Goal: Task Accomplishment & Management: Manage account settings

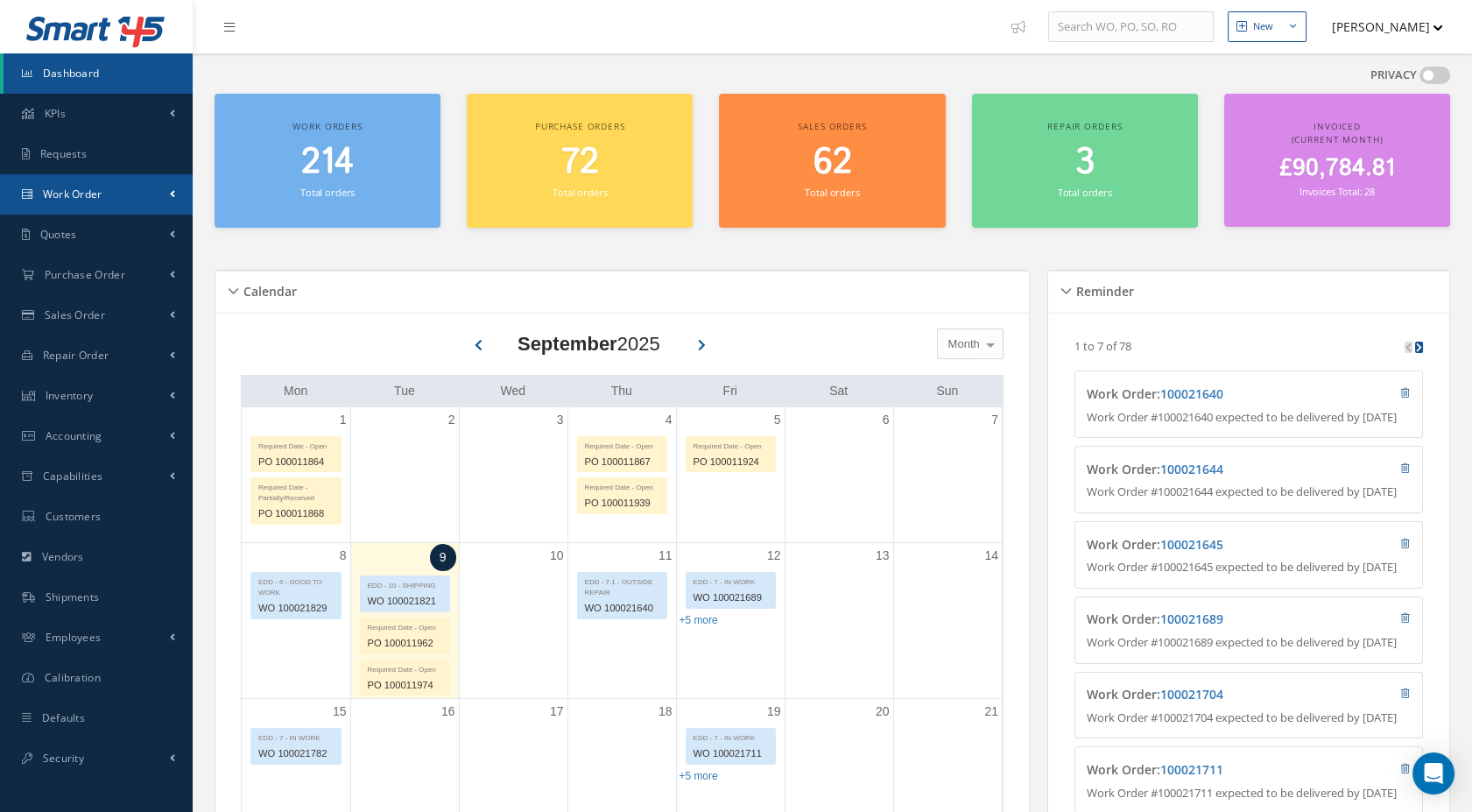
click at [96, 204] on link "Work Order" at bounding box center [96, 194] width 193 height 40
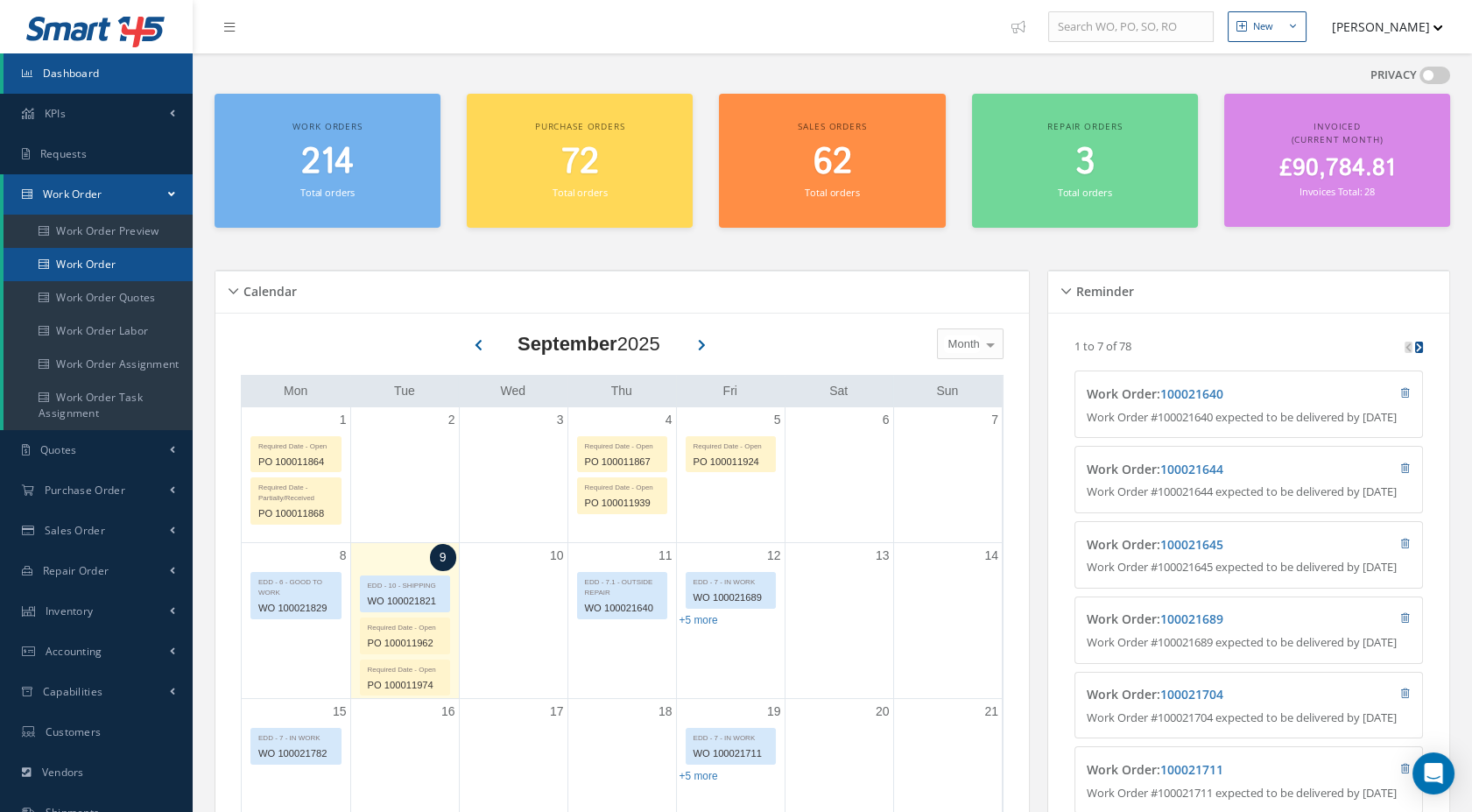
click at [120, 258] on link "Work Order" at bounding box center [98, 265] width 189 height 33
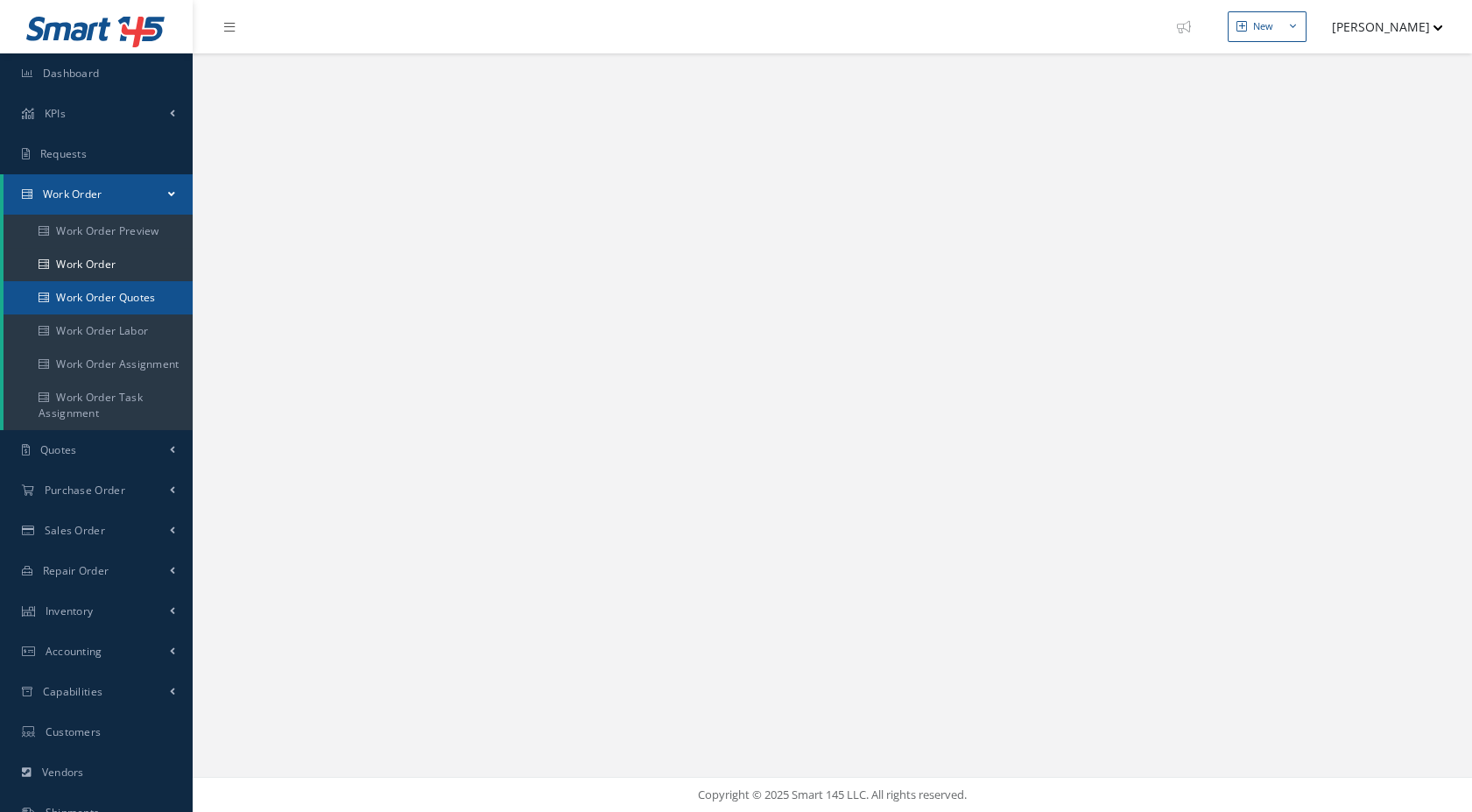
select select "25"
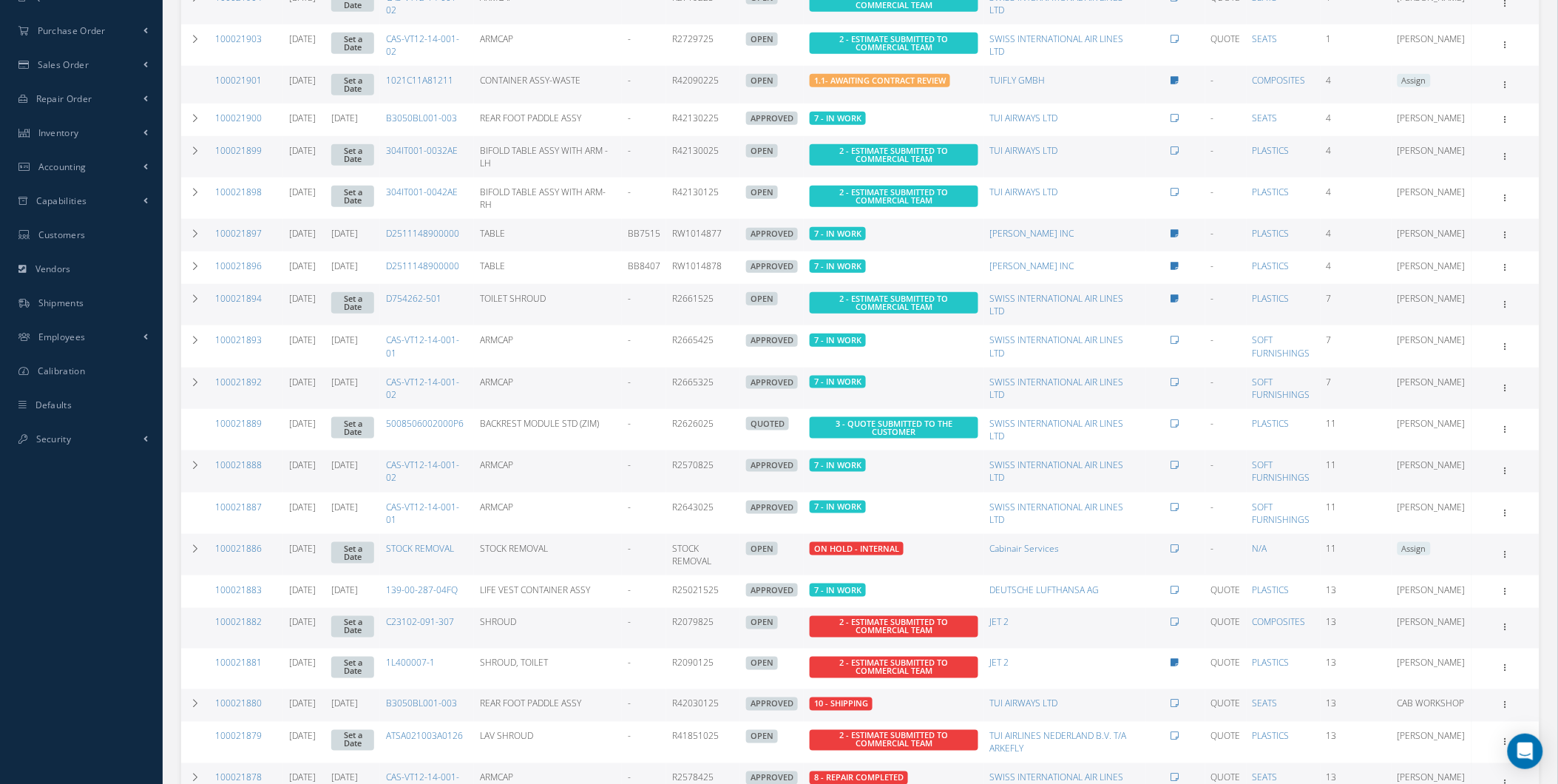
drag, startPoint x: 1554, startPoint y: 683, endPoint x: 1559, endPoint y: 690, distance: 8.6
click at [1242, 683] on div "New New Work Order New Purchase Order New Customer Quote New Sales Order New Re…" at bounding box center [860, 288] width 1395 height 1342
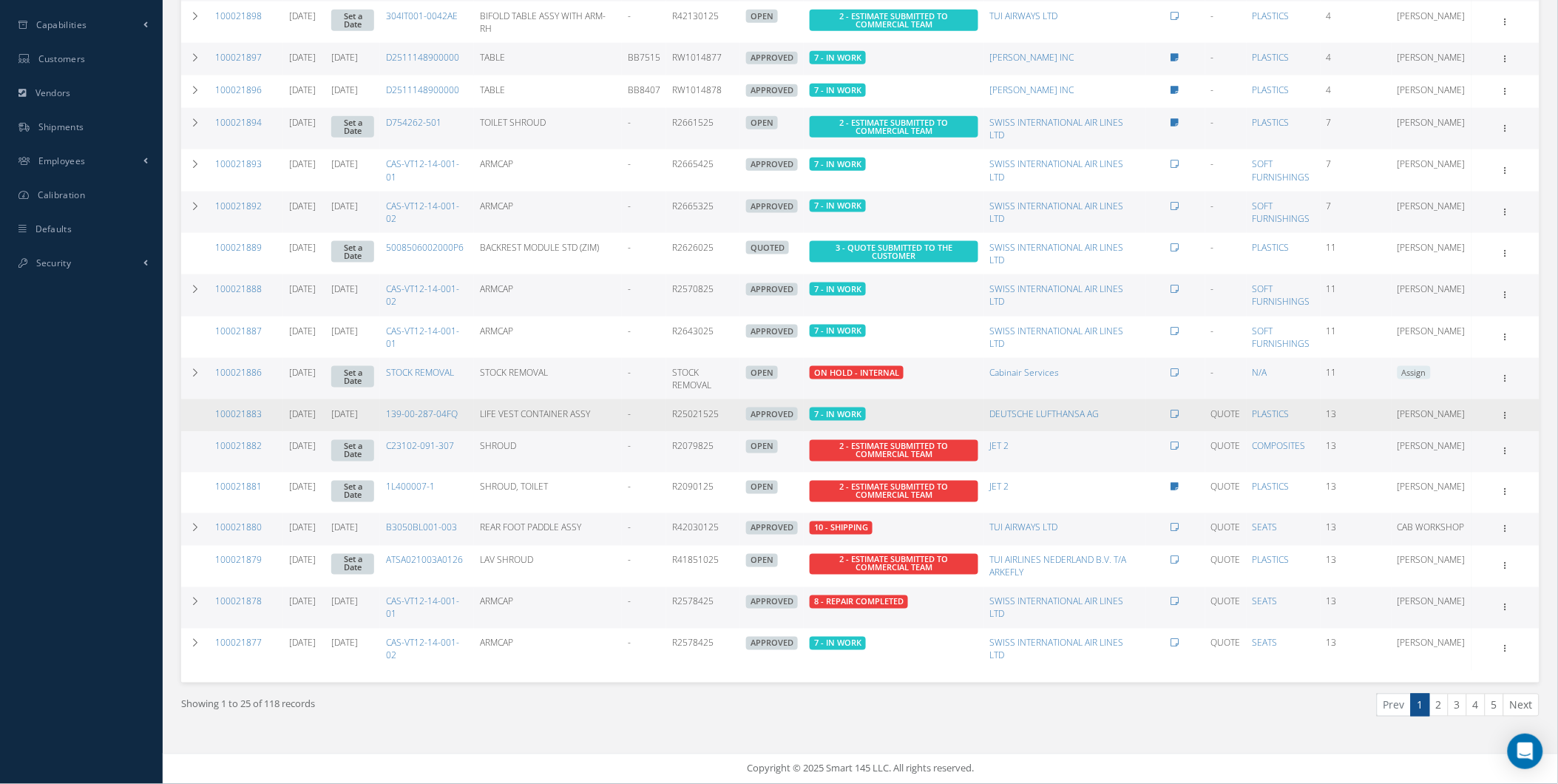
scroll to position [605, 0]
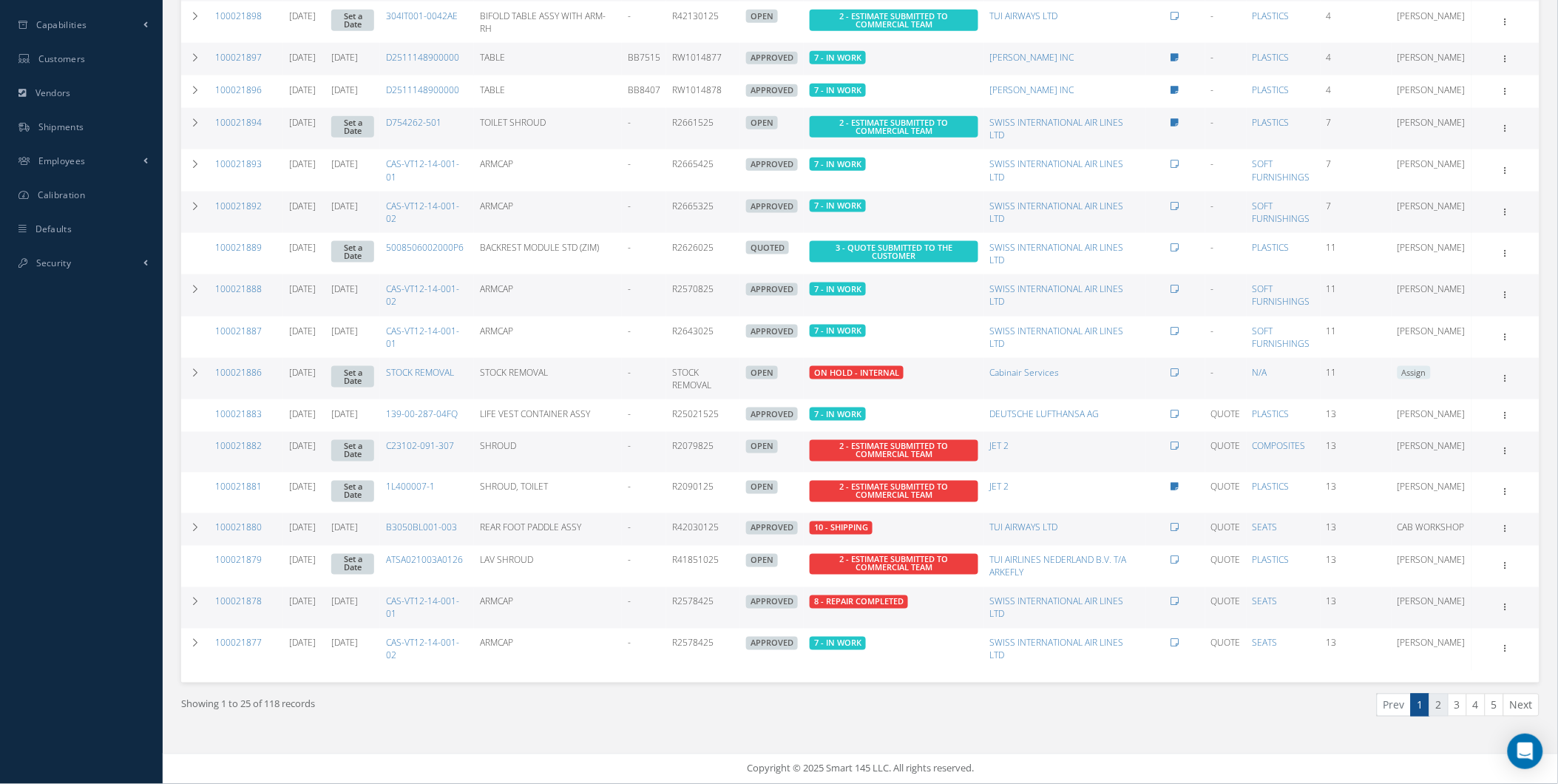
click at [1242, 685] on link "2" at bounding box center [1439, 705] width 19 height 23
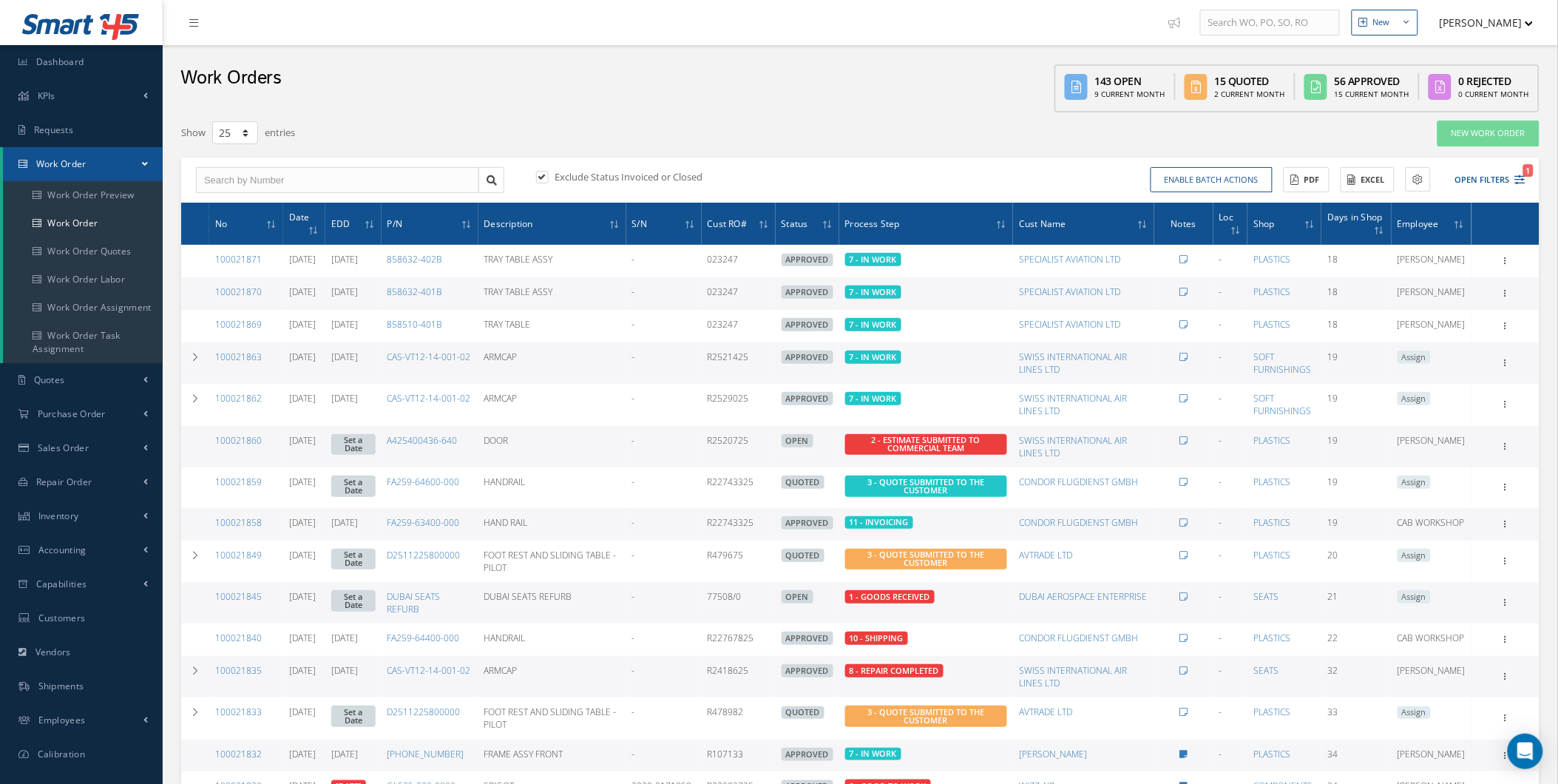
click at [814, 604] on span "OPEN" at bounding box center [797, 597] width 32 height 13
click at [1242, 32] on button "[PERSON_NAME]" at bounding box center [1480, 22] width 108 height 29
click at [1153, 75] on div "143 Open" at bounding box center [1130, 81] width 70 height 16
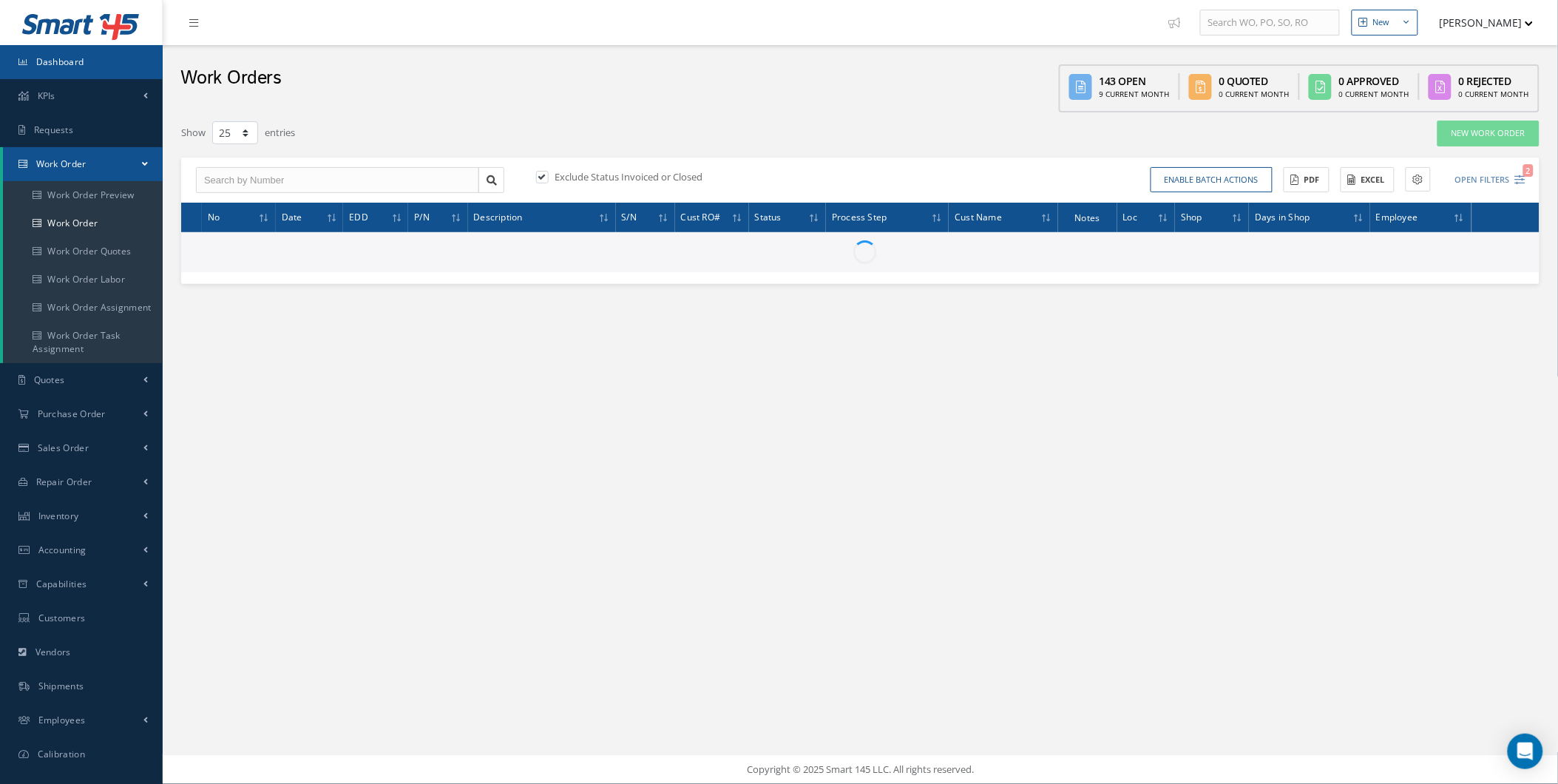
click at [157, 67] on link "Dashboard" at bounding box center [81, 62] width 163 height 34
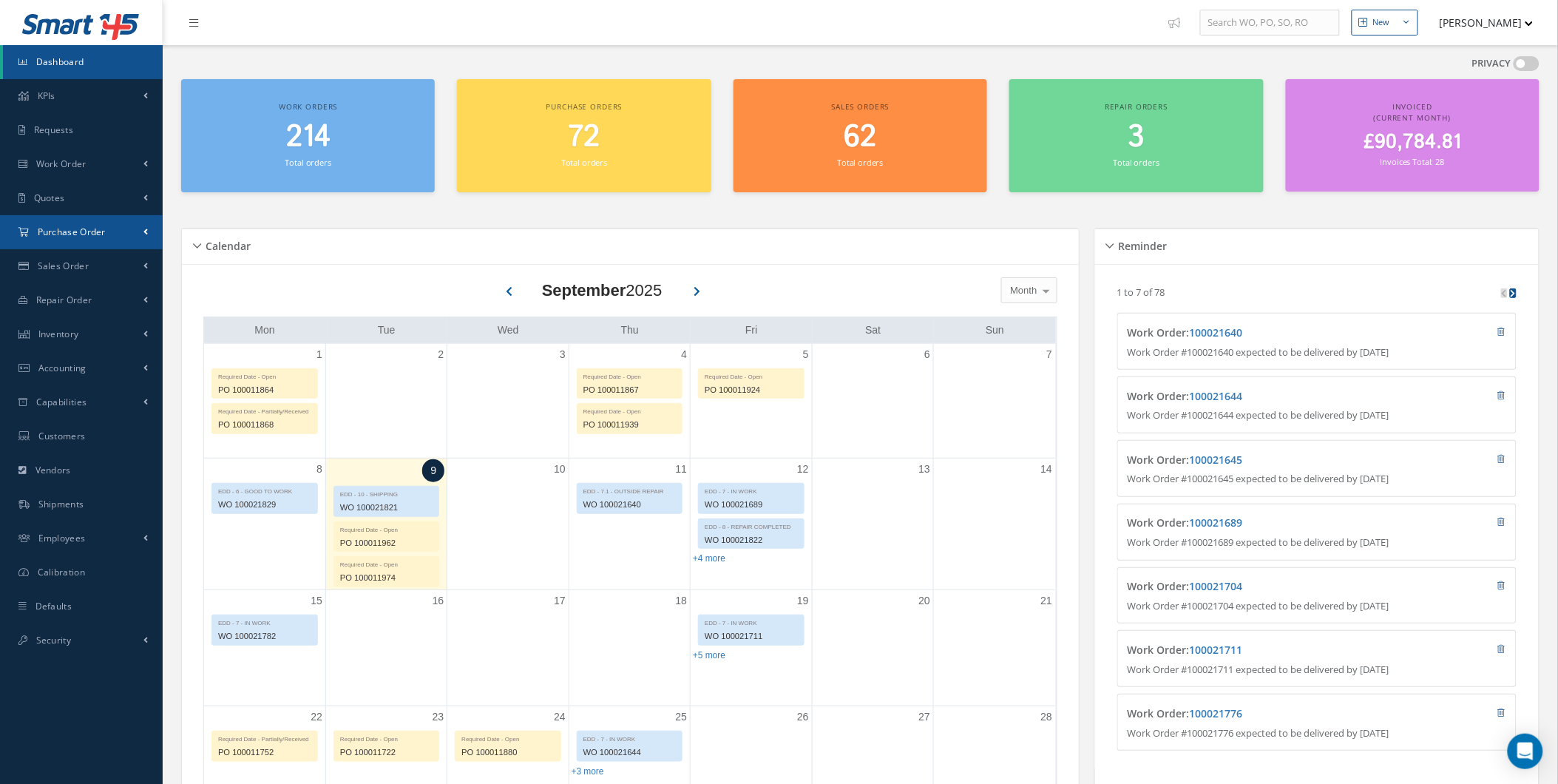
click at [146, 226] on span at bounding box center [146, 232] width 4 height 13
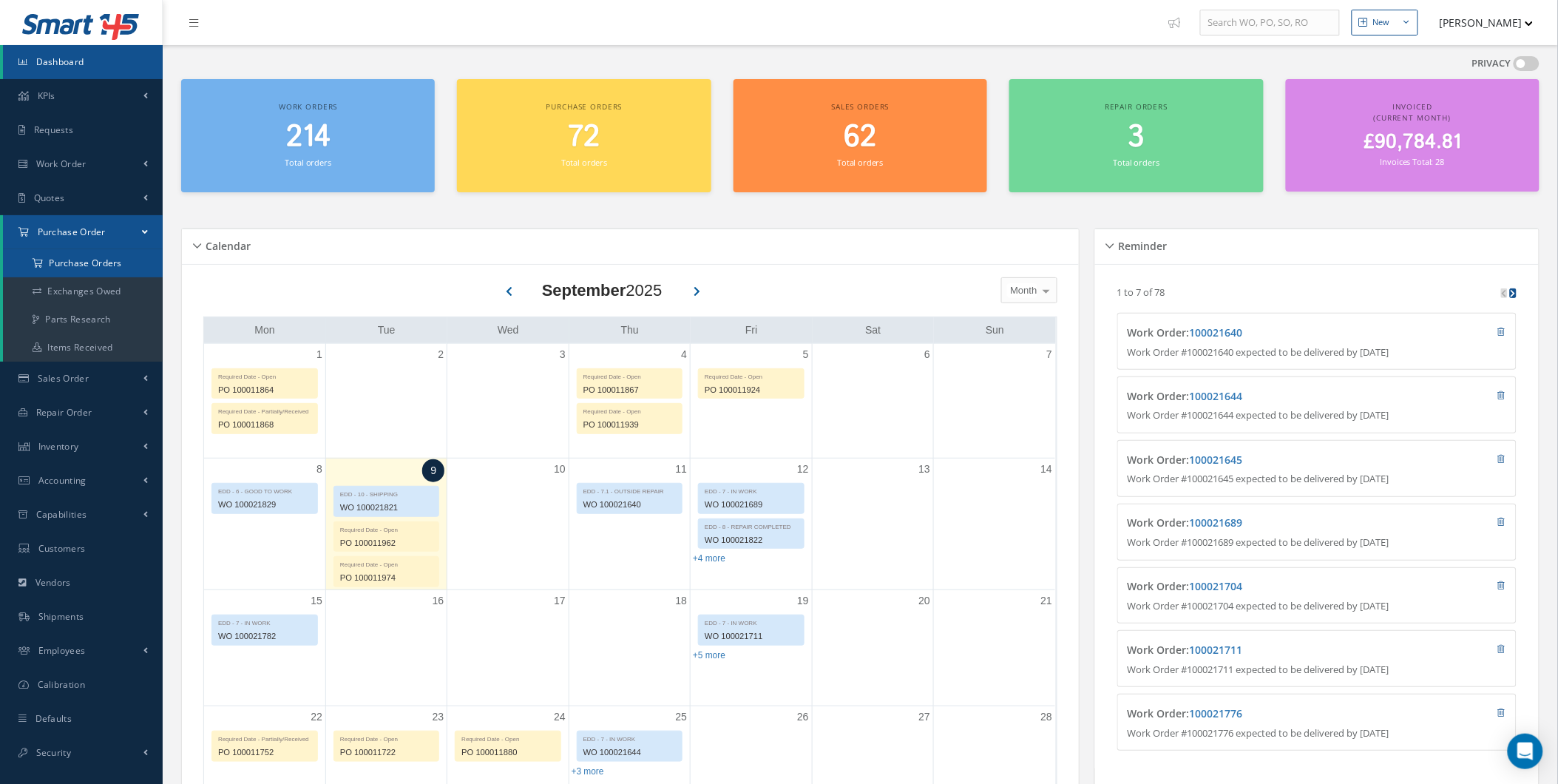
click at [134, 262] on a=1&status_id=2&status_id=3&status_id=5&collapsedFilters"] "Purchase Orders" at bounding box center [83, 263] width 160 height 28
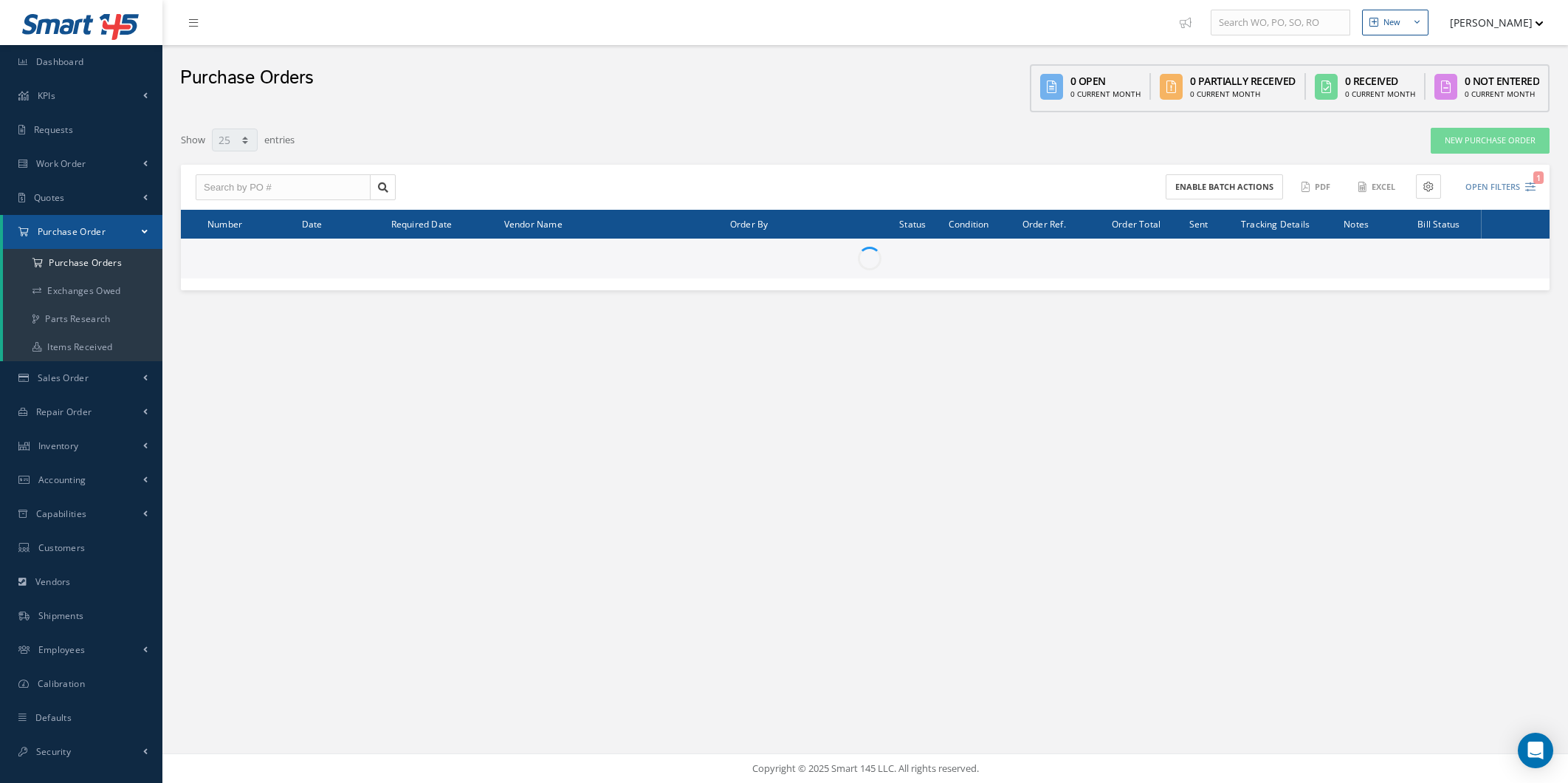
select select "25"
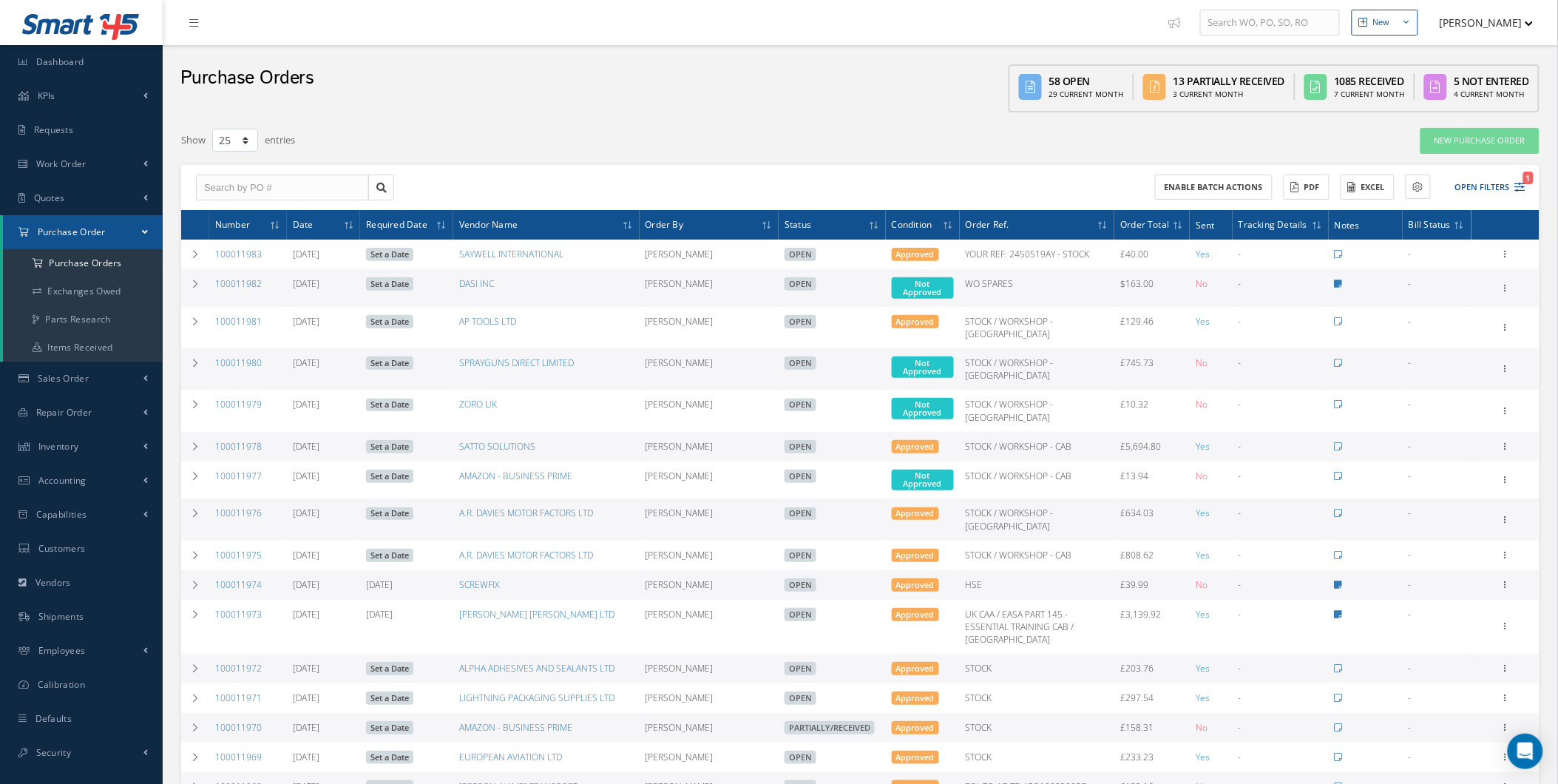
click at [930, 285] on span "Not Approved" at bounding box center [923, 288] width 62 height 21
click at [933, 288] on span "Not Approved" at bounding box center [923, 288] width 62 height 21
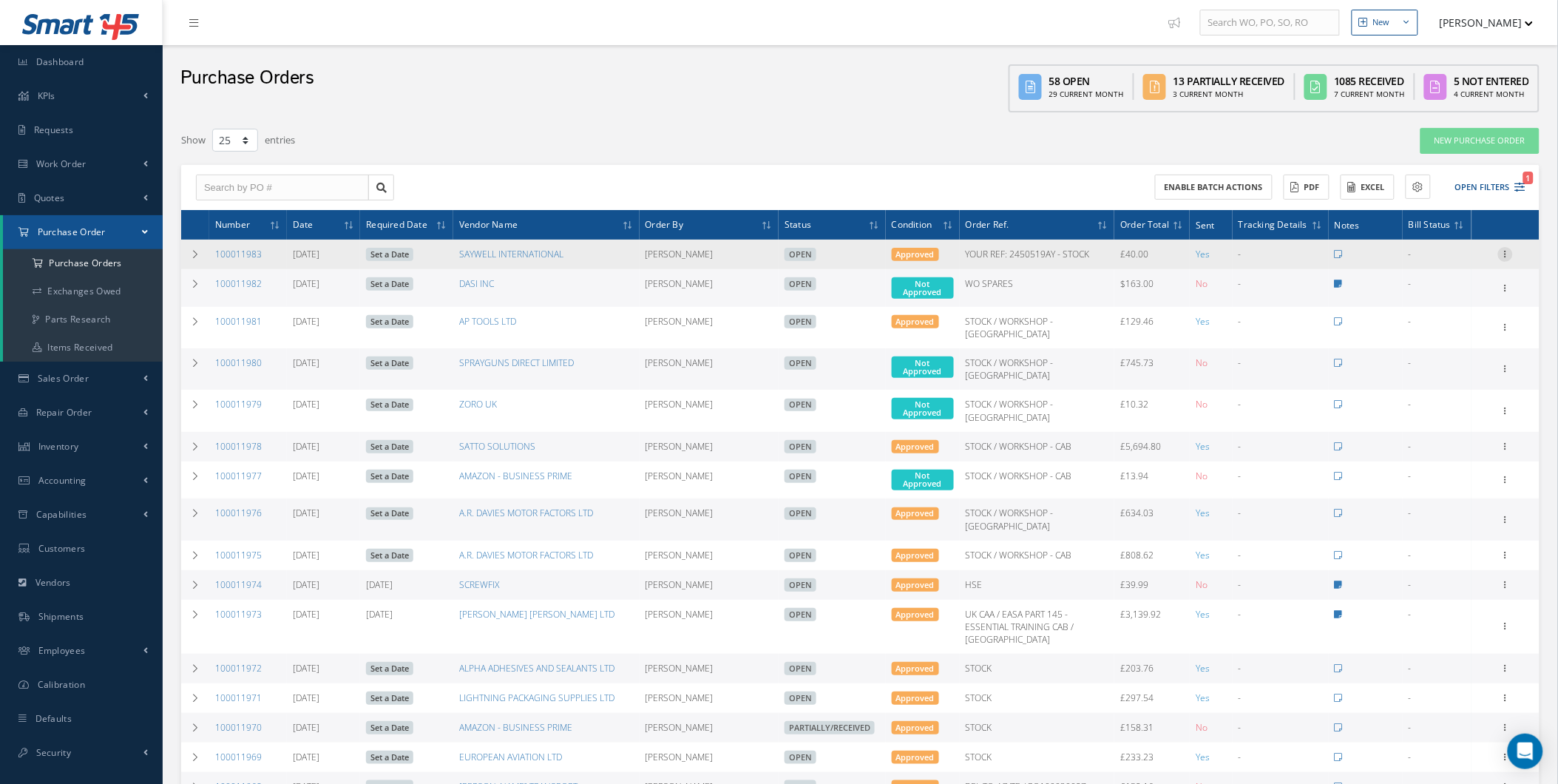
click at [1508, 251] on icon at bounding box center [1505, 253] width 15 height 12
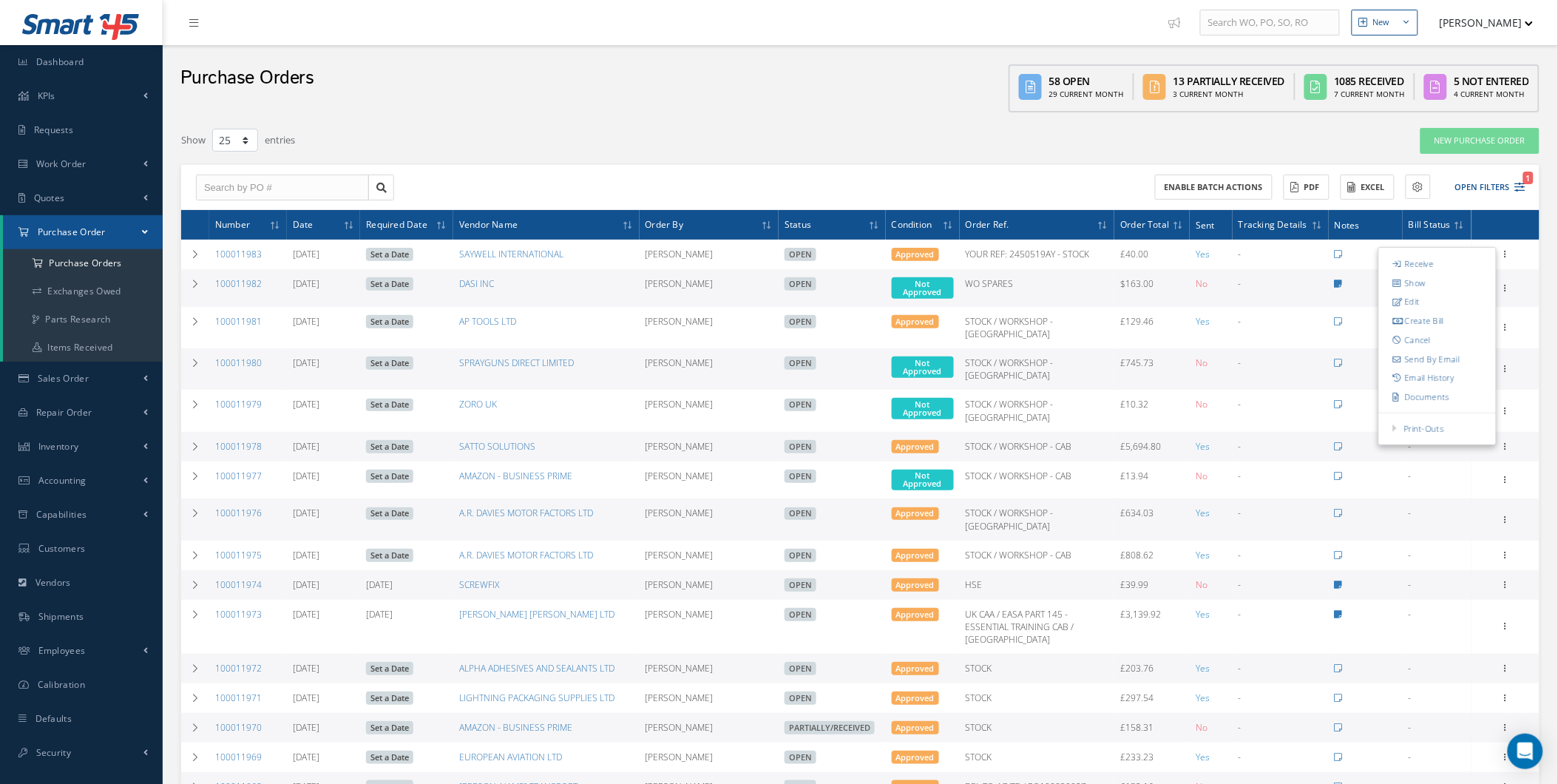
click at [1124, 232] on th "Order Total" at bounding box center [1152, 225] width 75 height 30
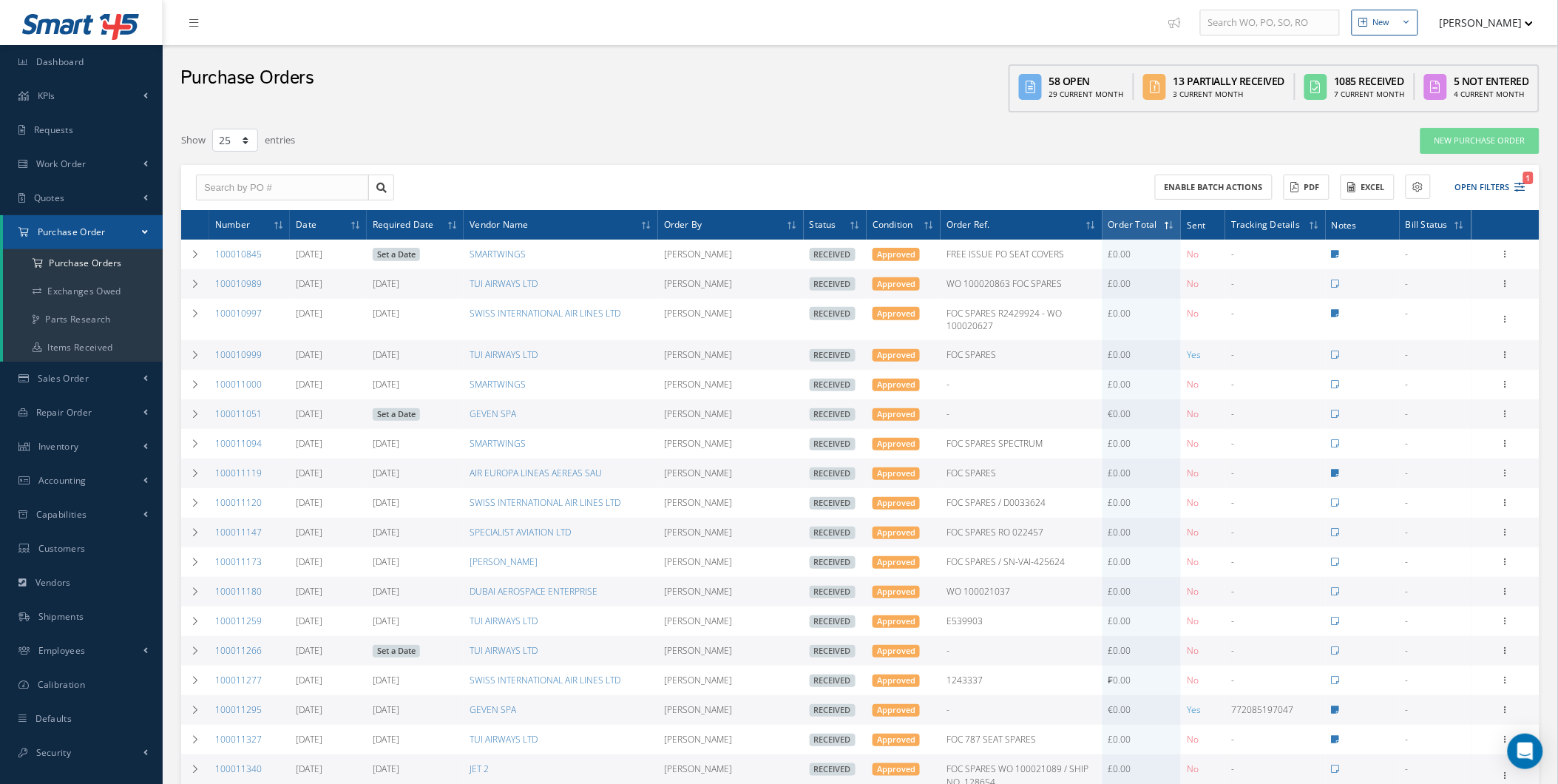
click at [212, 218] on th "Number" at bounding box center [249, 225] width 81 height 30
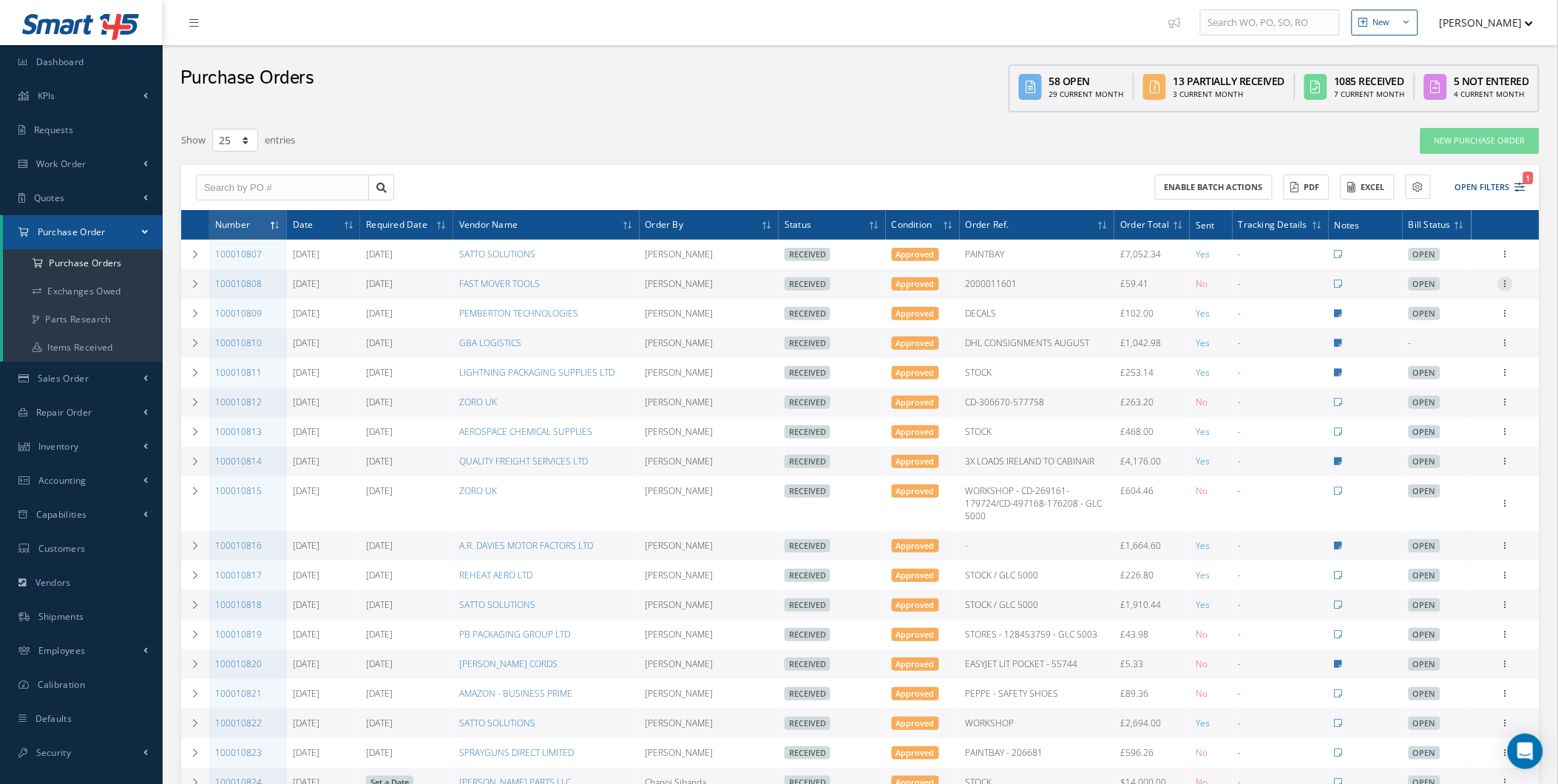
click at [1505, 284] on icon at bounding box center [1505, 283] width 15 height 12
click at [1465, 418] on link "Print-Outs Print Purchase Order Print Receivers Print Label" at bounding box center [1437, 420] width 117 height 19
drag, startPoint x: 1550, startPoint y: 141, endPoint x: 1557, endPoint y: 179, distance: 38.6
click at [1557, 179] on div "New New Work Order New Purchase Order New Customer Quote New Sales Order New Re…" at bounding box center [860, 558] width 1395 height 1117
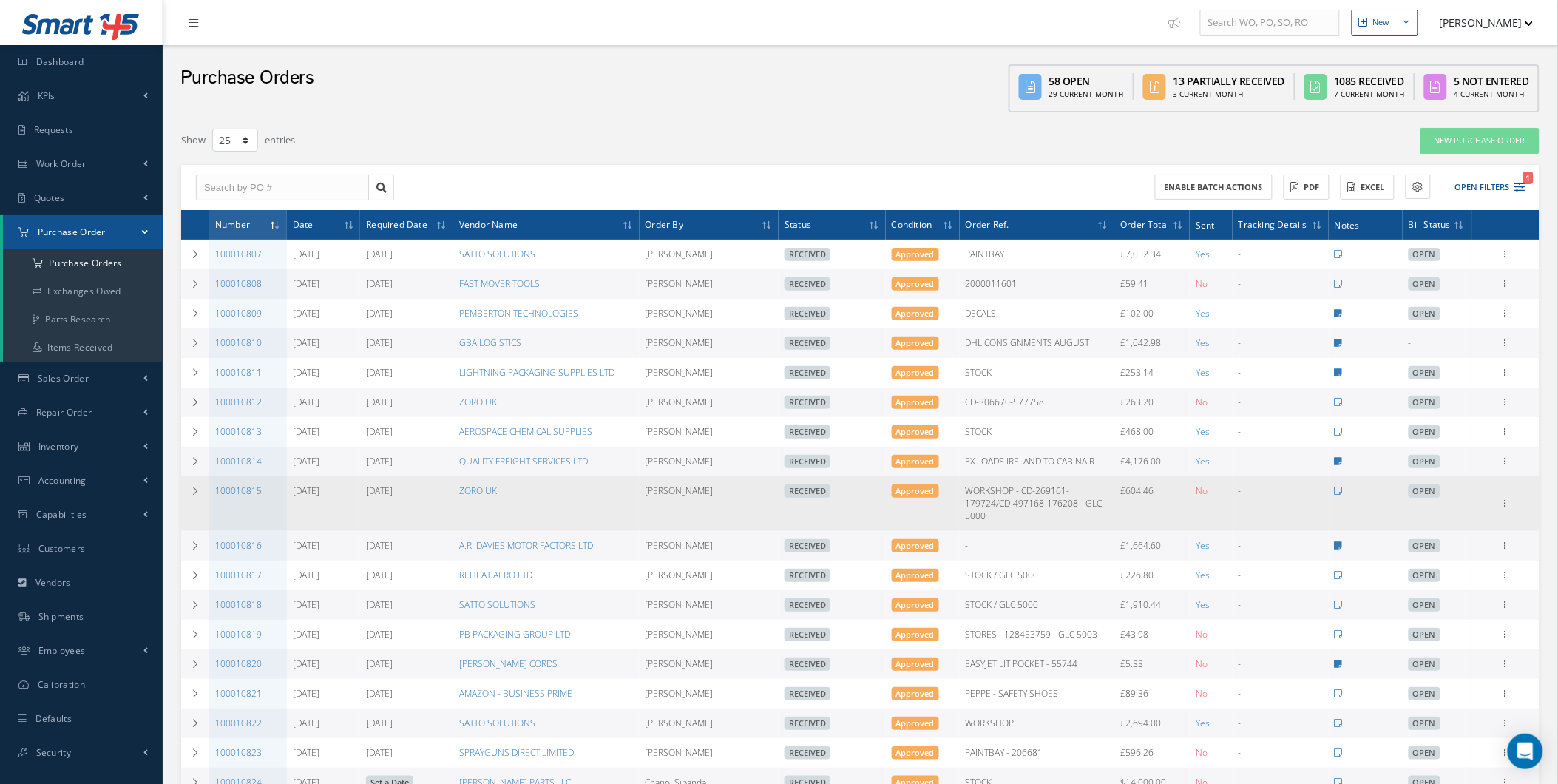
click at [1491, 521] on td "Receiving Details Show Edit Send By Email Email History Documents Print-Outs Pr…" at bounding box center [1505, 503] width 68 height 54
click at [1499, 513] on div "Receiving Details Show Edit Send By Email Email History Documents Print-Outs Pr…" at bounding box center [1505, 504] width 18 height 18
click at [1501, 508] on icon at bounding box center [1505, 502] width 15 height 12
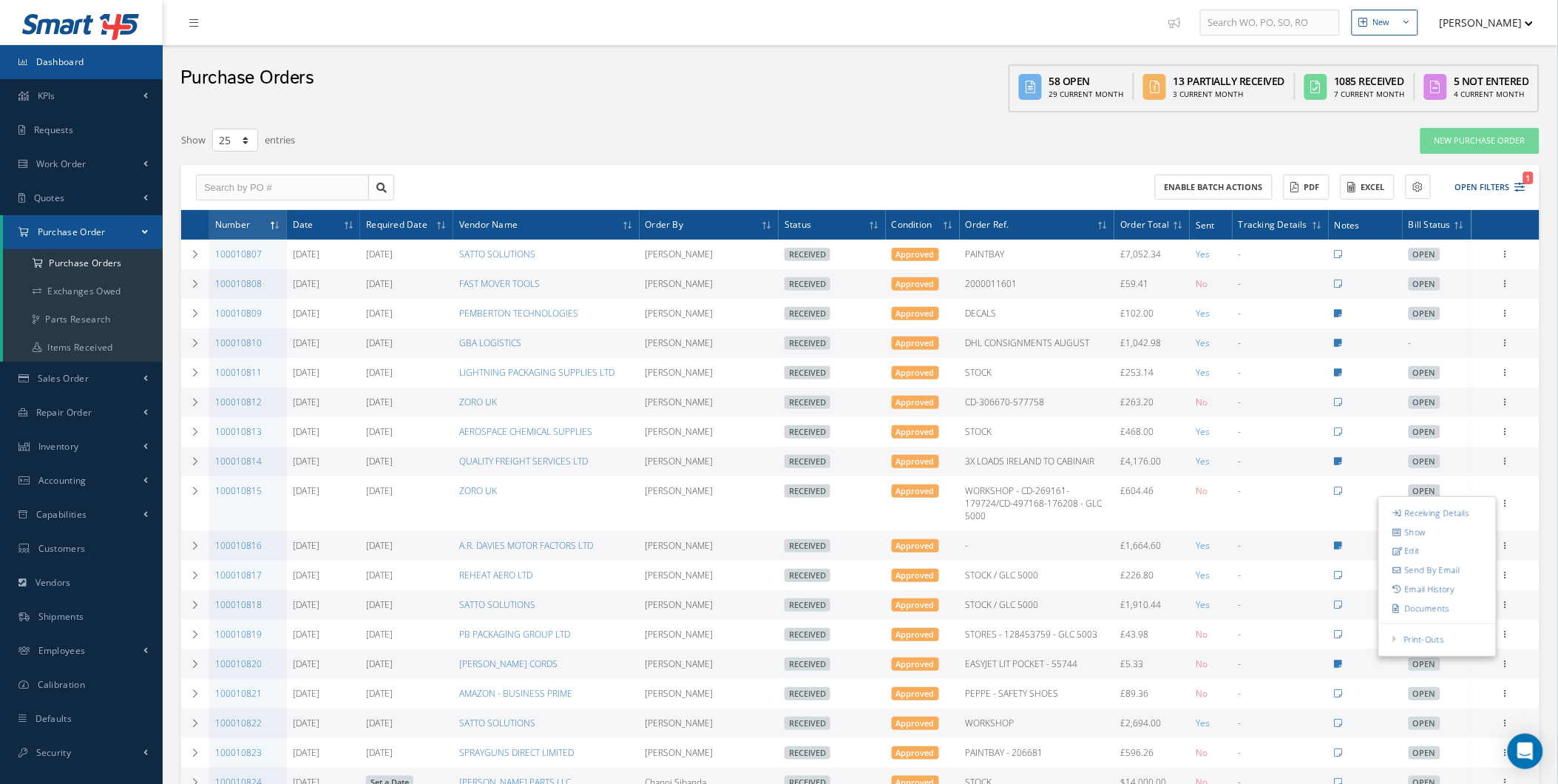
click at [77, 58] on span "Dashboard" at bounding box center [60, 61] width 48 height 13
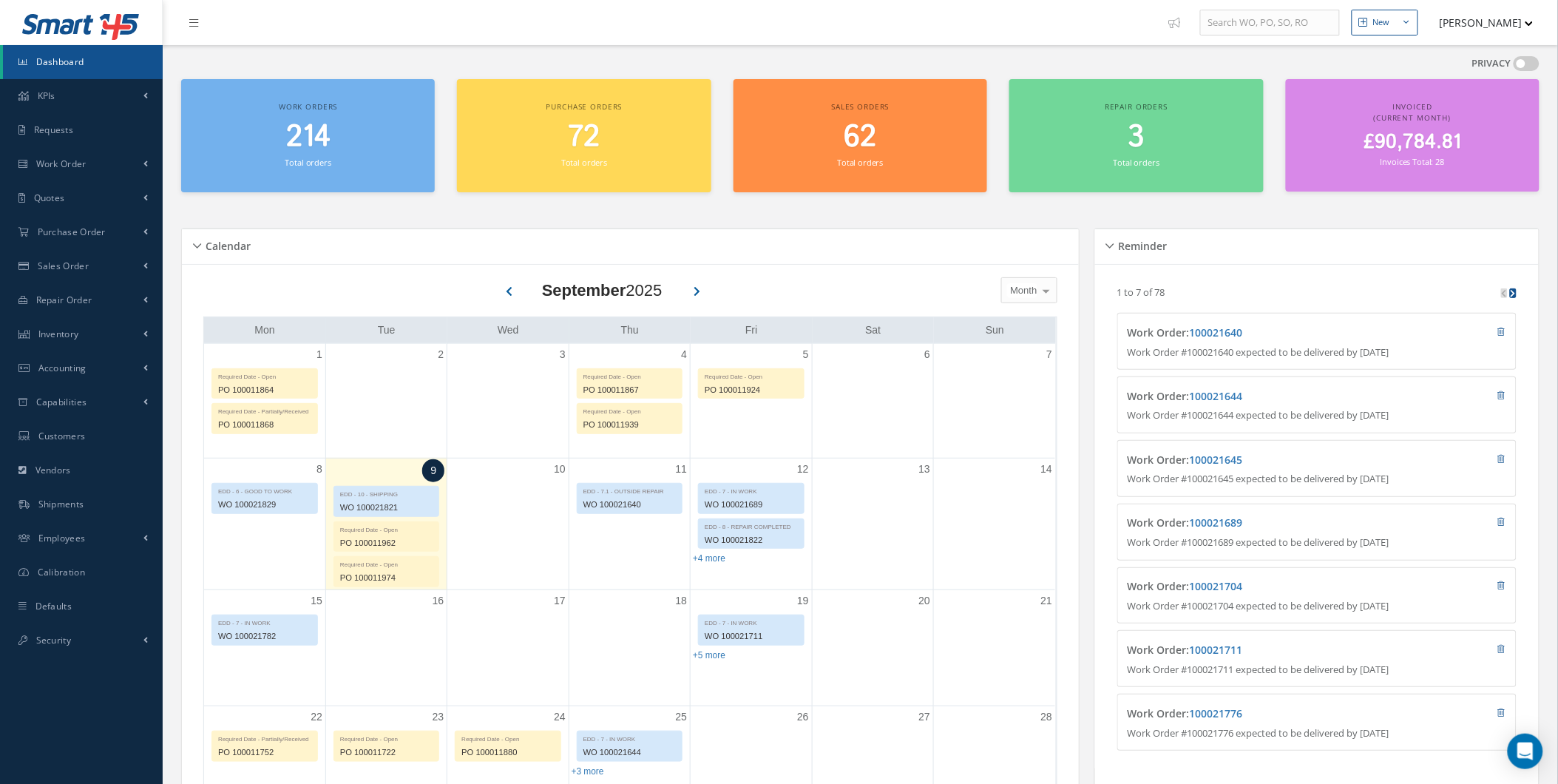
click at [1475, 179] on div "Invoiced (Current Month) £90,784.81 Invoices Total: 28" at bounding box center [1412, 135] width 254 height 112
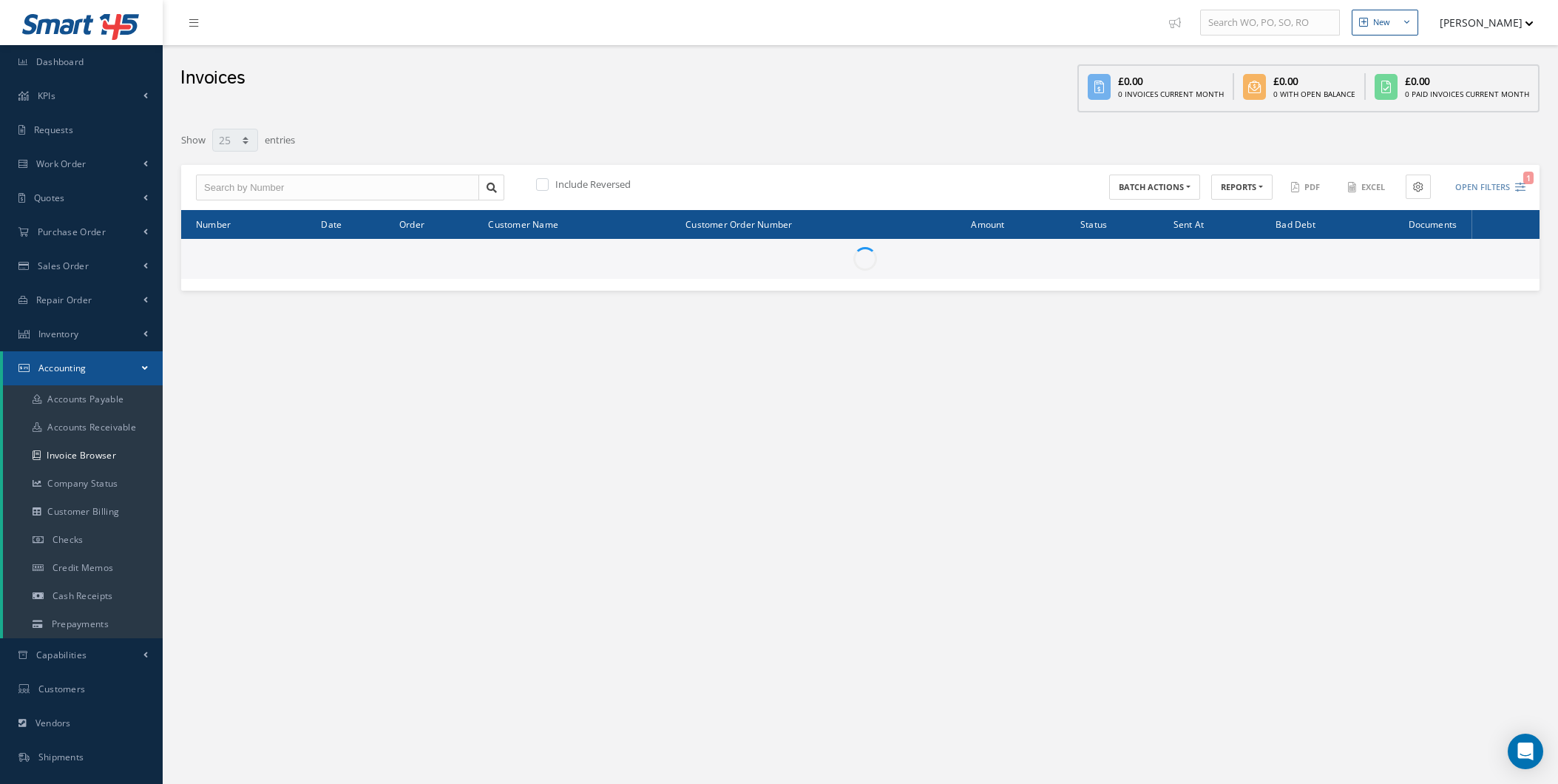
select select "25"
